Goal: Task Accomplishment & Management: Use online tool/utility

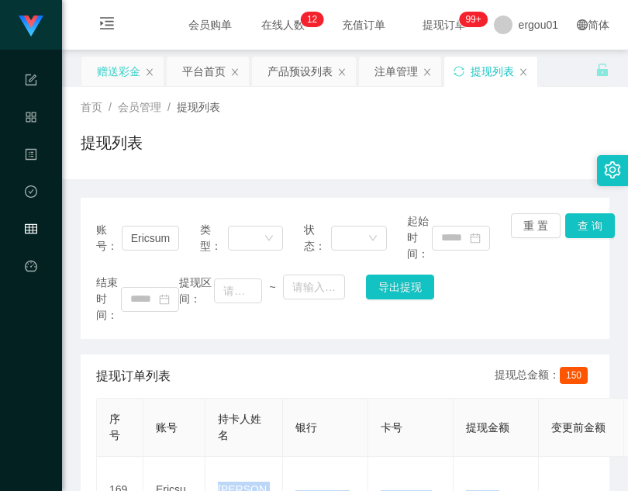
click at [102, 74] on div "赠送彩金" at bounding box center [118, 71] width 43 height 29
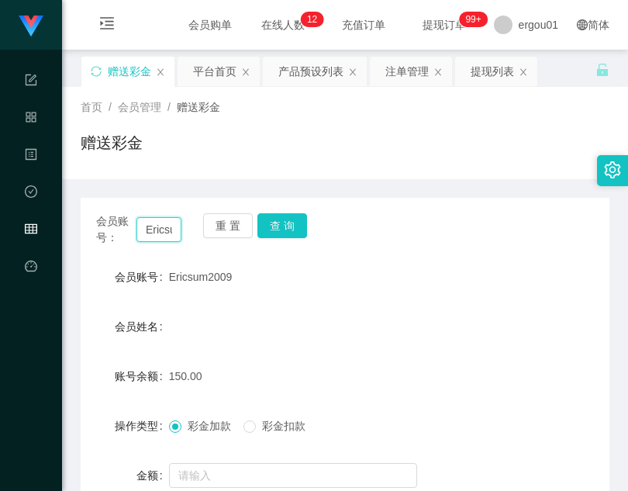
click at [172, 219] on input "Ericsum2009" at bounding box center [158, 229] width 45 height 25
paste input "longhu"
type input "longhu"
click at [278, 225] on button "查 询" at bounding box center [282, 225] width 50 height 25
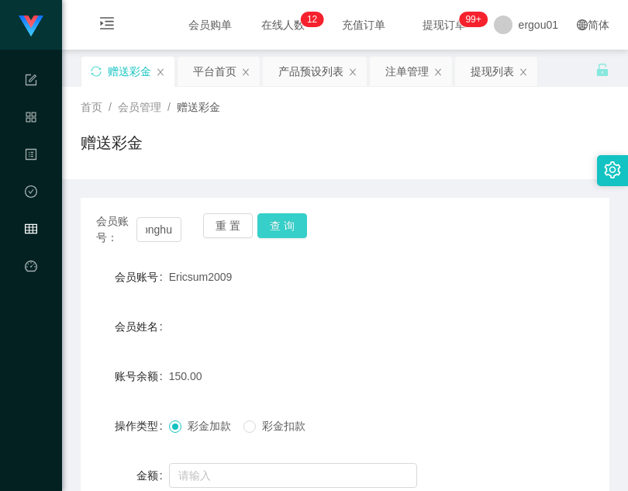
scroll to position [0, 0]
click at [300, 413] on div "彩金加款 彩金扣款" at bounding box center [323, 425] width 309 height 31
click at [161, 230] on input "longhu" at bounding box center [158, 229] width 45 height 25
click at [292, 230] on button "查 询" at bounding box center [282, 225] width 50 height 25
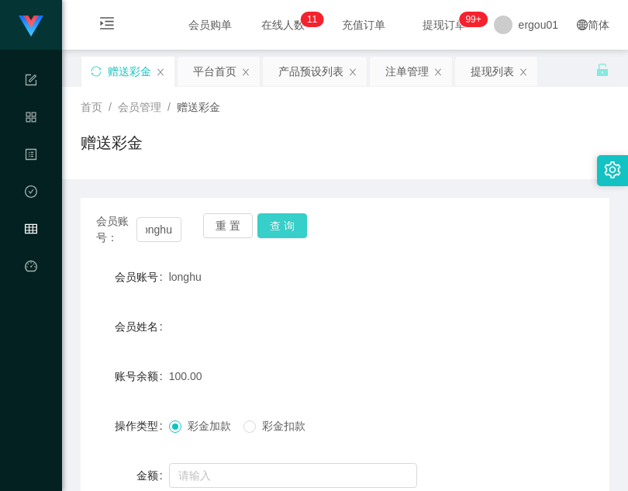
scroll to position [0, 0]
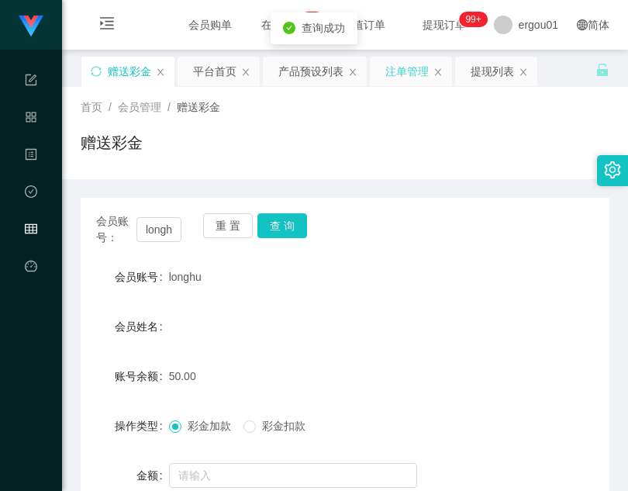
click at [389, 83] on div "注单管理" at bounding box center [406, 71] width 43 height 29
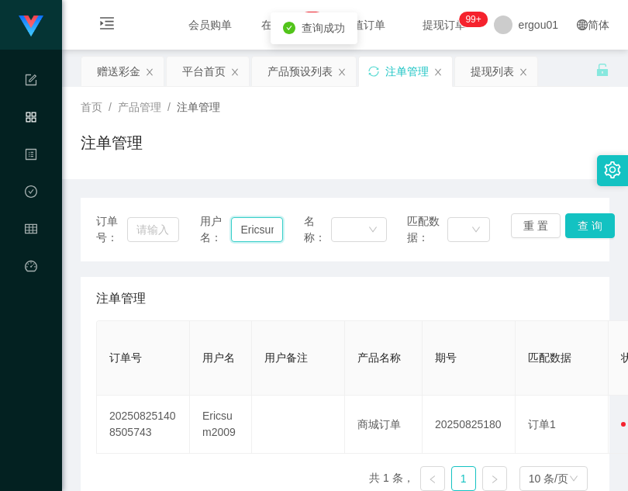
click at [257, 230] on input "Ericsum2009" at bounding box center [256, 229] width 51 height 25
paste input "longhu"
type input "longhu"
click at [583, 226] on button "查 询" at bounding box center [590, 225] width 50 height 25
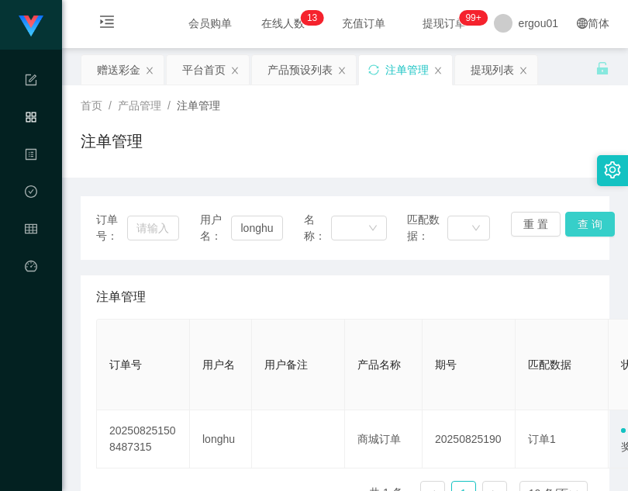
scroll to position [0, 0]
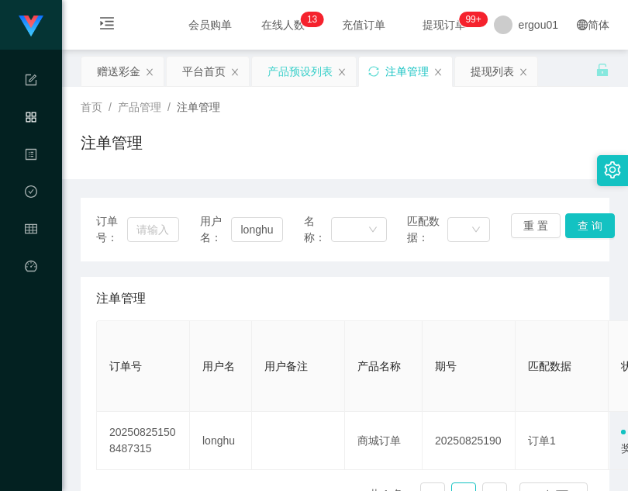
click at [304, 64] on div "产品预设列表" at bounding box center [300, 71] width 65 height 29
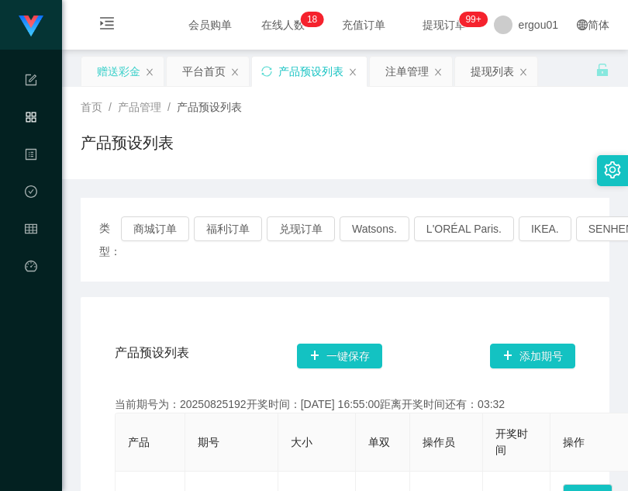
drag, startPoint x: 110, startPoint y: 75, endPoint x: 111, endPoint y: 83, distance: 7.8
click at [110, 75] on div "赠送彩金" at bounding box center [118, 71] width 43 height 29
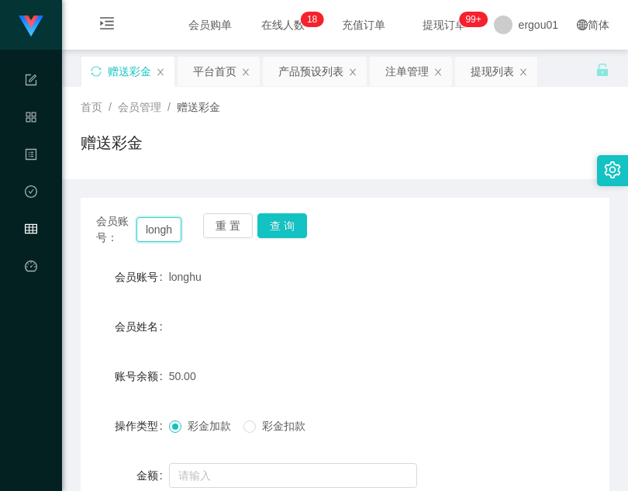
click at [160, 231] on input "longhu" at bounding box center [158, 229] width 45 height 25
paste input "82147245"
type input "82147245"
click at [280, 219] on button "查 询" at bounding box center [282, 225] width 50 height 25
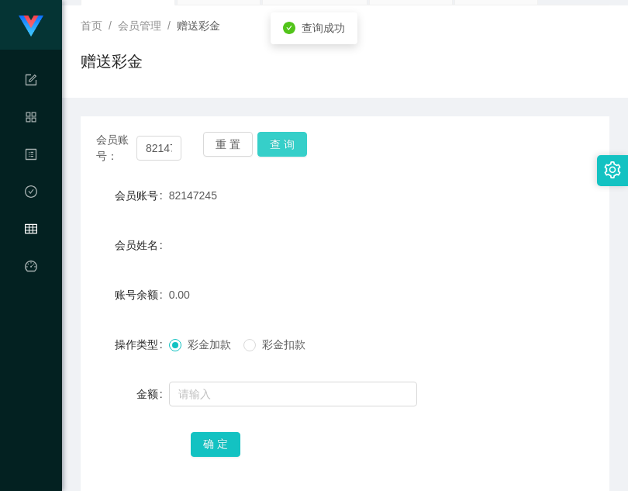
scroll to position [155, 0]
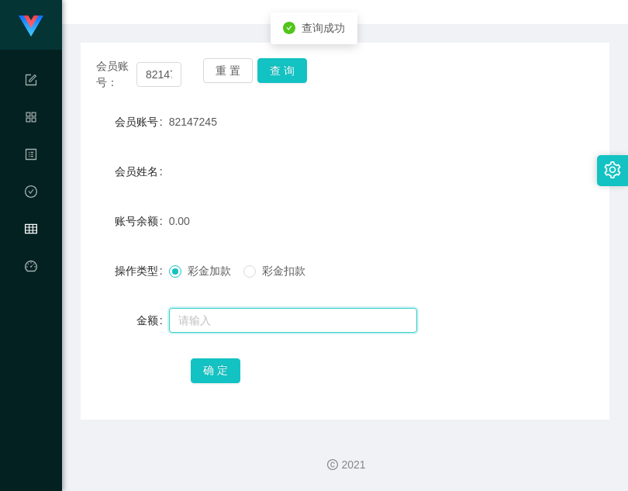
click at [253, 316] on input "text" at bounding box center [293, 320] width 248 height 25
type input "100"
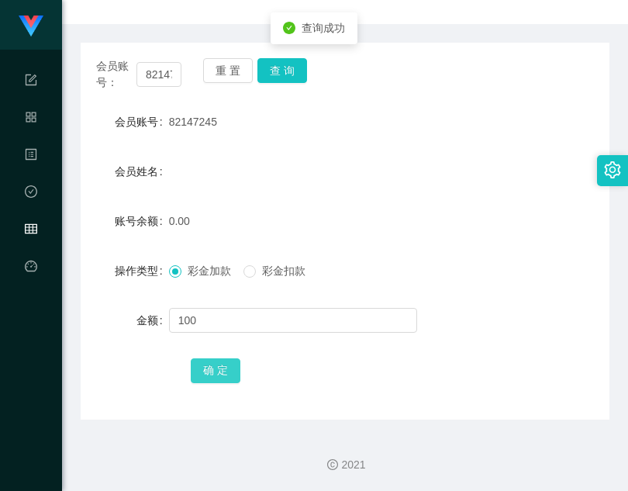
click at [237, 347] on form "会员账号 82147245 会员姓名 账号余额 0.00 操作类型 彩金加款 彩金扣款 金额 100 确 定" at bounding box center [345, 245] width 529 height 279
click at [188, 393] on div "会员账号： 82147245 重 置 查 询 会员账号 82147245 会员姓名 账号余额 0.00 操作类型 彩金加款 彩金扣款 金额 100 确 定" at bounding box center [345, 231] width 529 height 377
click at [213, 376] on button "确 定" at bounding box center [216, 370] width 50 height 25
